Goal: Task Accomplishment & Management: Manage account settings

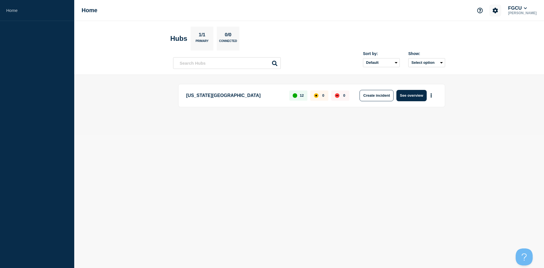
click at [498, 9] on icon "Account settings" at bounding box center [494, 10] width 5 height 5
click at [494, 48] on link "Billing" at bounding box center [492, 47] width 11 height 5
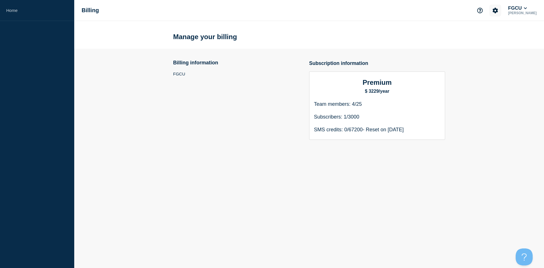
click at [498, 10] on icon "Account settings" at bounding box center [495, 11] width 6 height 6
click at [475, 116] on section "Billing information FGCU Subscription information Premium $ 3229/year Team memb…" at bounding box center [309, 94] width 470 height 91
click at [498, 12] on icon "Account settings" at bounding box center [495, 11] width 6 height 6
click at [496, 35] on link "Team Members" at bounding box center [501, 33] width 29 height 5
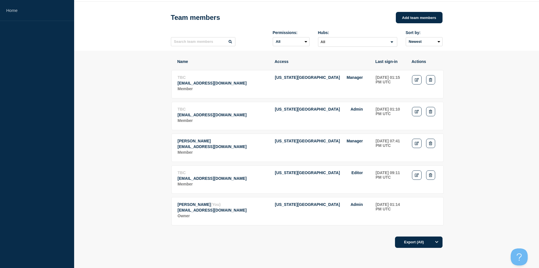
scroll to position [28, 0]
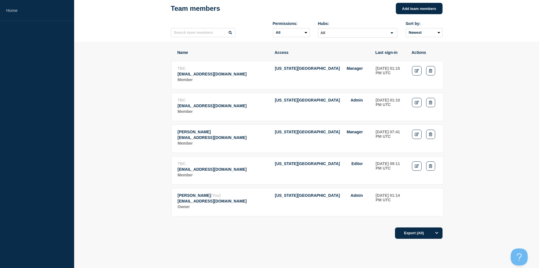
click at [119, 215] on section "Name Access Last sign-in Actions TBC [EMAIL_ADDRESS][DOMAIN_NAME] Member [US_ST…" at bounding box center [306, 160] width 465 height 237
